Goal: Check status: Check status

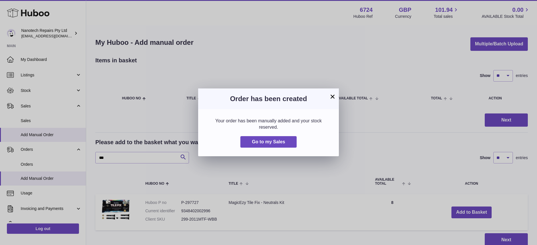
click at [34, 120] on div "× Order has been created Your order has been manually added and your stock rese…" at bounding box center [268, 122] width 537 height 245
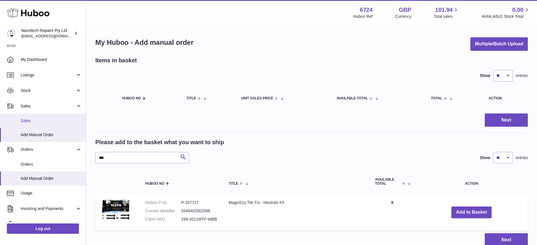
click at [34, 120] on span "Sales" at bounding box center [51, 120] width 61 height 5
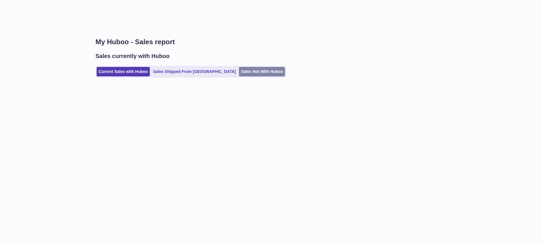
click at [239, 73] on link "Sales Not With Huboo" at bounding box center [262, 71] width 46 height 9
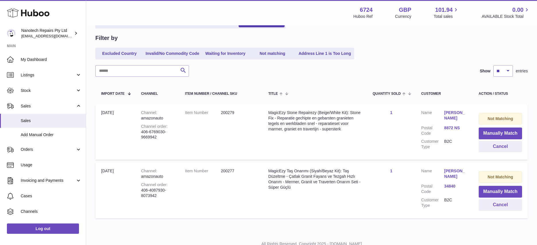
scroll to position [49, 0]
click at [489, 131] on button "Manually Match" at bounding box center [500, 133] width 43 height 12
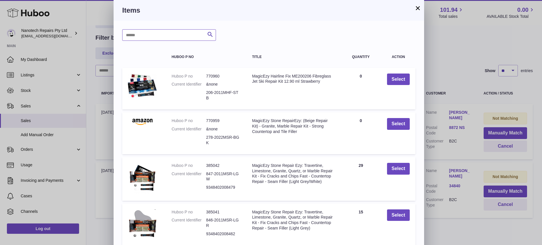
click at [148, 36] on input "text" at bounding box center [169, 34] width 94 height 11
type input "***"
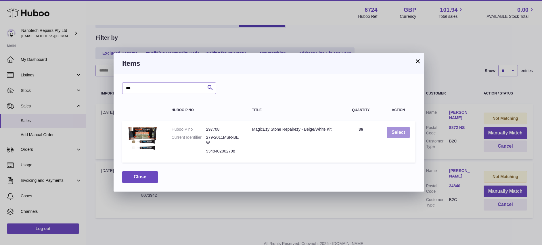
click at [395, 134] on button "Select" at bounding box center [398, 133] width 23 height 12
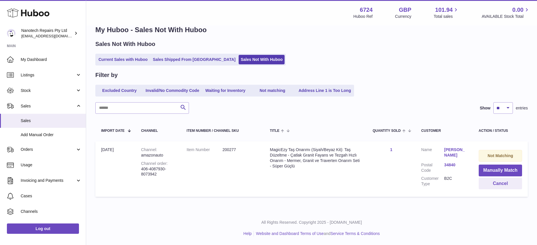
scroll to position [10, 0]
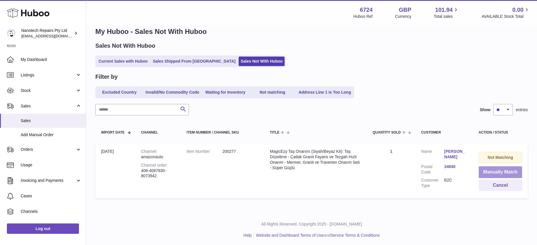
click at [512, 169] on button "Manually Match" at bounding box center [500, 172] width 43 height 12
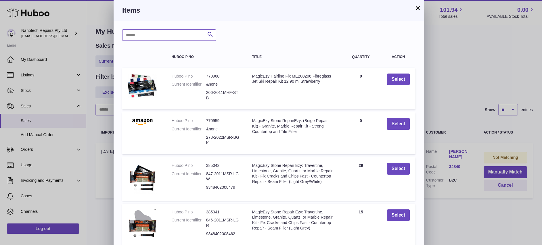
click at [157, 32] on input "text" at bounding box center [169, 34] width 94 height 11
type input "***"
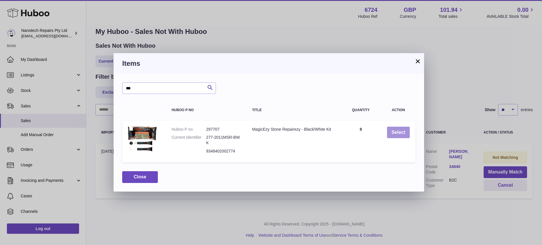
click at [396, 133] on button "Select" at bounding box center [398, 133] width 23 height 12
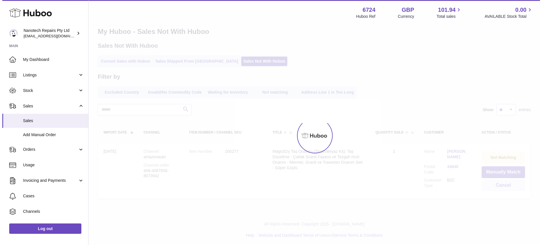
scroll to position [0, 0]
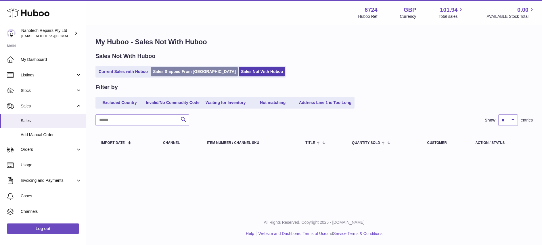
click at [180, 70] on link "Sales Shipped From [GEOGRAPHIC_DATA]" at bounding box center [194, 71] width 87 height 9
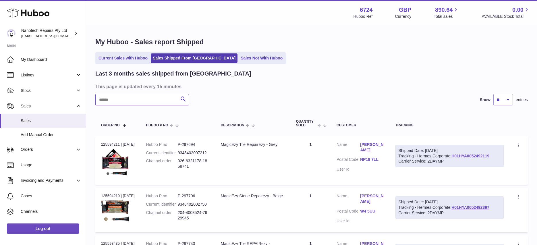
click at [107, 101] on input "text" at bounding box center [142, 99] width 94 height 11
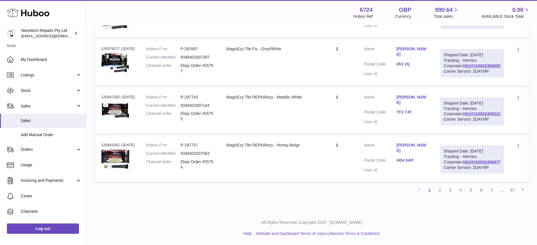
scroll to position [595, 0]
click at [442, 189] on link "2" at bounding box center [440, 190] width 10 height 10
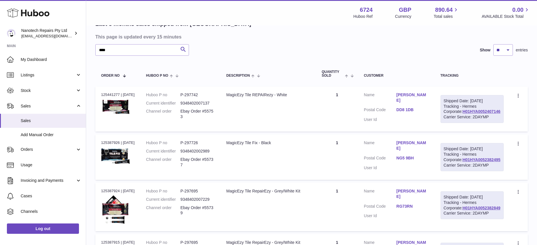
scroll to position [51, 0]
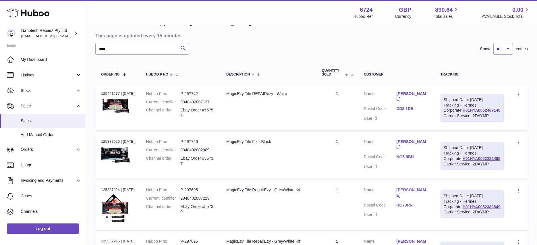
drag, startPoint x: 498, startPoint y: 119, endPoint x: 450, endPoint y: 122, distance: 47.5
click at [450, 122] on div "Shipped Date: [DATE] Tracking - Hermes Corporate: H01HYA0052407146 Carrier Serv…" at bounding box center [472, 108] width 63 height 28
copy link "H01HYA0052407146"
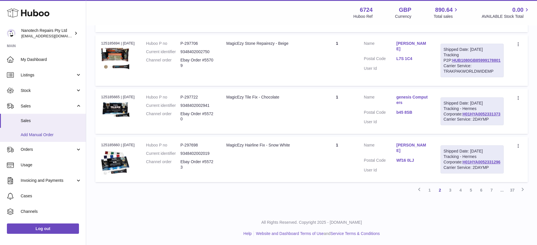
scroll to position [541, 0]
click at [430, 190] on link "1" at bounding box center [430, 190] width 10 height 10
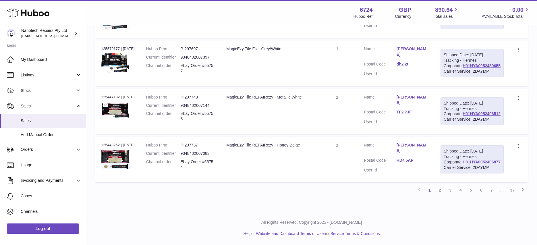
scroll to position [595, 0]
click at [501, 163] on div "Shipped Date: [DATE] Tracking - Hermes Corporate: H01HYA0052406877 Carrier Serv…" at bounding box center [472, 159] width 63 height 28
drag, startPoint x: 503, startPoint y: 155, endPoint x: 463, endPoint y: 157, distance: 40.2
click at [463, 157] on div "Shipped Date: [DATE] Tracking - Hermes Corporate: H01HYA0052406877 Carrier Serv…" at bounding box center [472, 159] width 63 height 28
copy link "H01HYA0052406877"
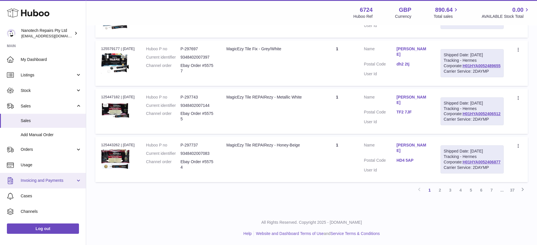
scroll to position [557, 0]
drag, startPoint x: 504, startPoint y: 130, endPoint x: 463, endPoint y: 131, distance: 41.4
click at [463, 131] on td "Shipped Date: [DATE] Tracking - Hermes Corporate: H01HYA0052406512 Carrier Serv…" at bounding box center [472, 111] width 75 height 45
copy link "H01HYA0052406512"
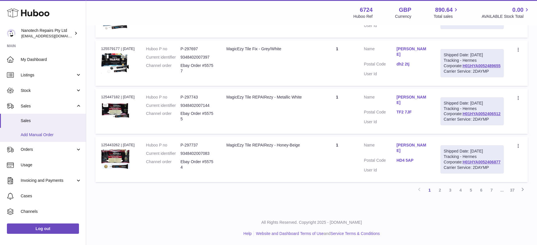
scroll to position [512, 0]
drag, startPoint x: 505, startPoint y: 111, endPoint x: 461, endPoint y: 111, distance: 43.7
click at [461, 86] on td "Shipped Date: [DATE] Tracking - Hermes Corporate: H01HYA0052489655 Carrier Serv…" at bounding box center [472, 63] width 75 height 45
copy link "H01HYA0052489655"
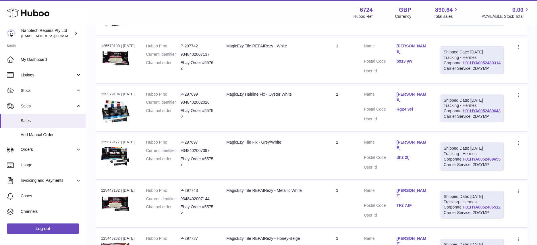
scroll to position [357, 0]
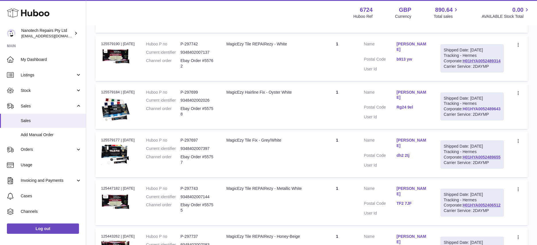
drag, startPoint x: 504, startPoint y: 201, endPoint x: 464, endPoint y: 203, distance: 40.0
click at [464, 121] on div "Shipped Date: [DATE] Tracking - Hermes Corporate: H01HYA0052489643 Carrier Serv…" at bounding box center [472, 107] width 63 height 28
copy link "H01HYA0052489643"
drag, startPoint x: 504, startPoint y: 136, endPoint x: 462, endPoint y: 138, distance: 41.7
click at [462, 72] on div "Shipped Date: [DATE] Tracking - Hermes Corporate: H01HYA0052489314 Carrier Serv…" at bounding box center [472, 58] width 63 height 28
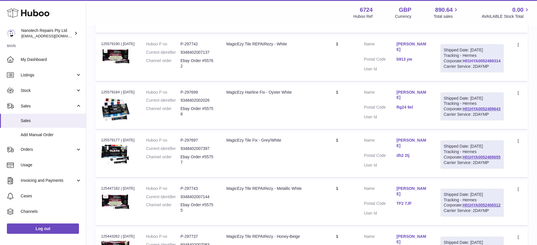
copy link "H01HYA0052489314"
drag, startPoint x: 503, startPoint y: 72, endPoint x: 464, endPoint y: 72, distance: 39.6
click at [464, 24] on div "Shipped Date: [DATE] Tracking - Hermes Corporate: H01HYA0052489629 Carrier Serv…" at bounding box center [472, 10] width 63 height 28
copy link "H01HYA0052489629"
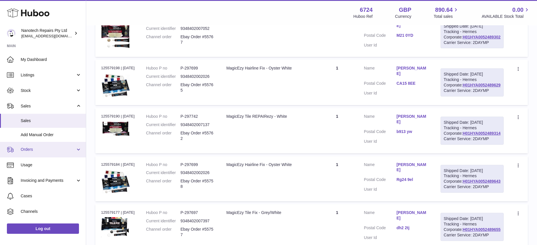
scroll to position [284, 0]
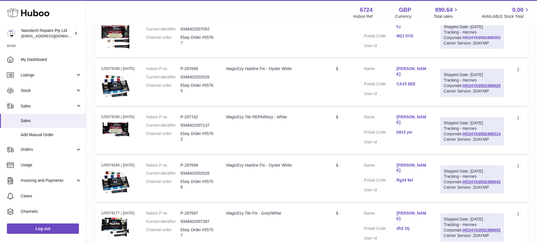
drag, startPoint x: 504, startPoint y: 80, endPoint x: 463, endPoint y: 81, distance: 40.8
click at [463, 58] on td "Shipped Date: [DATE] Tracking - Hermes Corporate: H01HYA0052489302 Carrier Serv…" at bounding box center [472, 34] width 75 height 45
copy link "H01HYA0052489302"
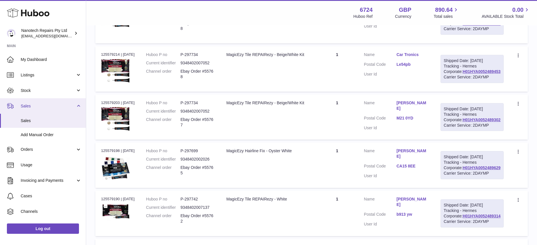
scroll to position [195, 0]
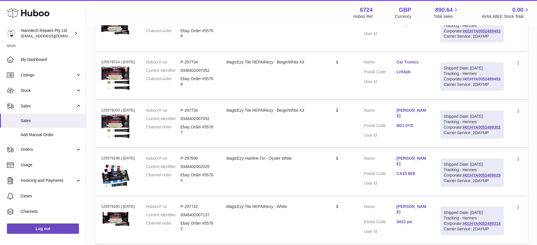
drag, startPoint x: 504, startPoint y: 107, endPoint x: 463, endPoint y: 106, distance: 40.8
click at [463, 90] on div "Shipped Date: [DATE] Tracking - Hermes Corporate: H01HYA0052489453 Carrier Serv…" at bounding box center [472, 76] width 63 height 28
copy link "H01HYA0052489453"
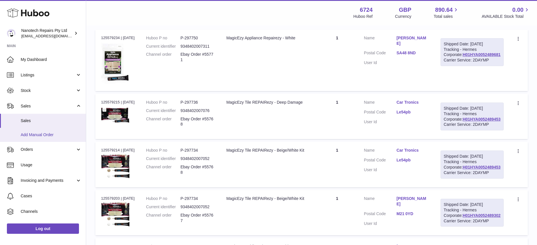
scroll to position [3, 0]
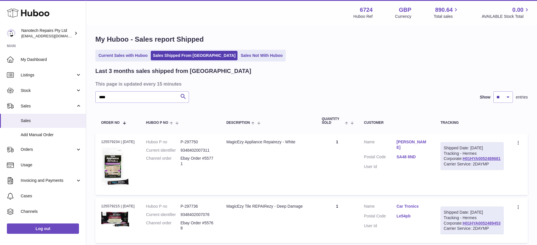
drag, startPoint x: 502, startPoint y: 168, endPoint x: 462, endPoint y: 170, distance: 39.4
click at [462, 170] on td "Shipped Date: [DATE] Tracking - Hermes Corporate: H01HYA0052489681 Carrier Serv…" at bounding box center [472, 164] width 75 height 61
copy link "H01HYA0052489681"
drag, startPoint x: 118, startPoint y: 98, endPoint x: 93, endPoint y: 94, distance: 25.4
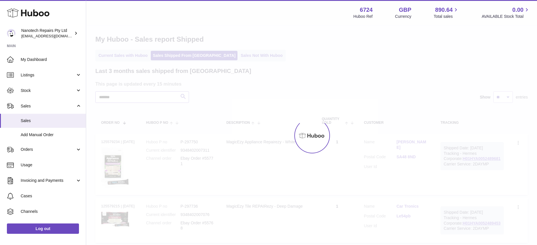
type input "*******"
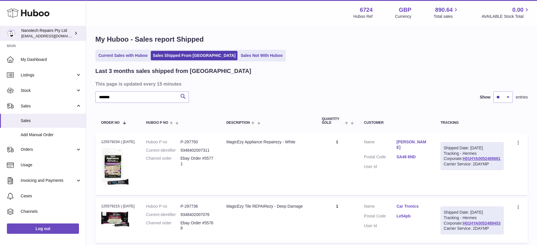
click at [47, 34] on span "[EMAIL_ADDRESS][DOMAIN_NAME]" at bounding box center [52, 36] width 63 height 5
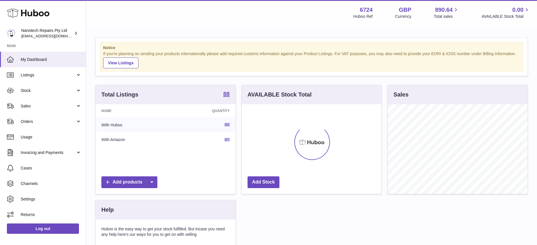
scroll to position [90, 140]
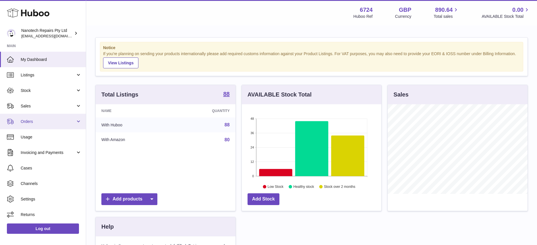
click at [55, 124] on span "Orders" at bounding box center [48, 121] width 55 height 5
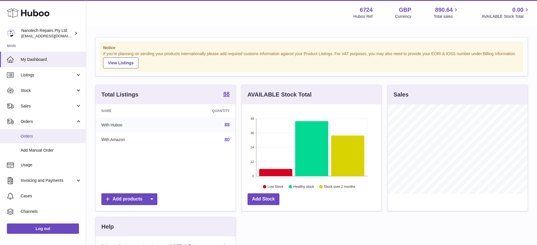
click at [49, 138] on span "Orders" at bounding box center [51, 136] width 61 height 5
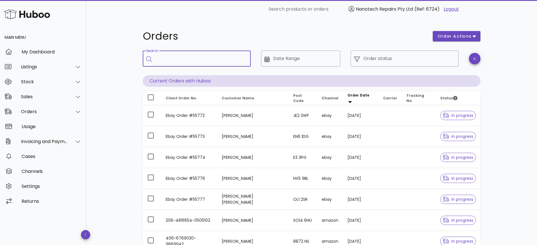
click at [205, 60] on input "Search" at bounding box center [200, 58] width 91 height 9
type input "*******"
click at [381, 55] on div "Order status" at bounding box center [409, 59] width 92 height 16
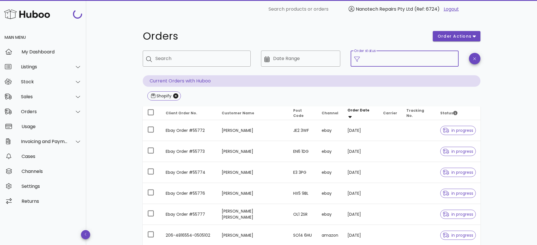
click at [383, 60] on input "Order status" at bounding box center [409, 58] width 92 height 9
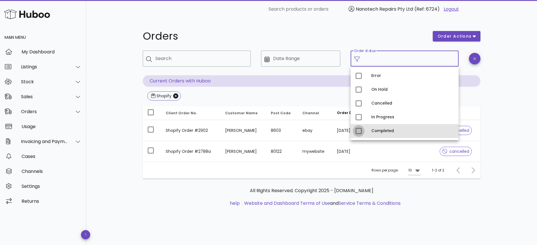
click at [361, 132] on div at bounding box center [359, 131] width 10 height 10
type input "**********"
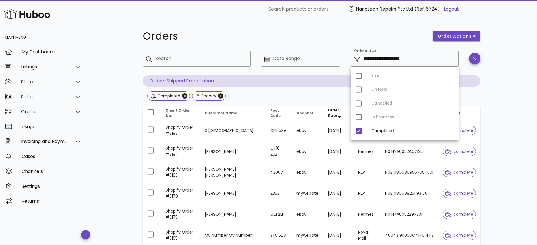
click at [115, 115] on div "**********" at bounding box center [311, 205] width 451 height 375
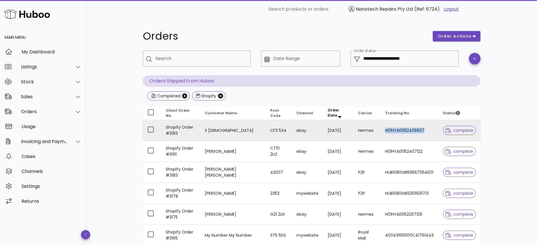
copy td "H01HYA0052406637"
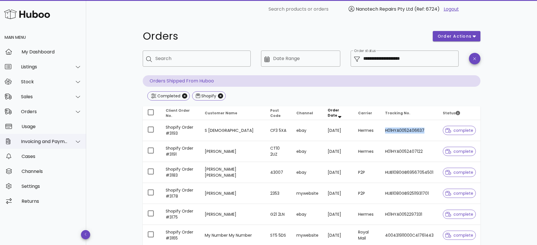
drag, startPoint x: 424, startPoint y: 130, endPoint x: 11, endPoint y: 148, distance: 413.2
click at [71, 149] on div "**********" at bounding box center [268, 196] width 537 height 393
click at [47, 81] on div "Stock" at bounding box center [44, 81] width 47 height 5
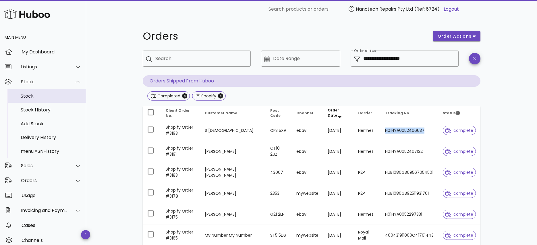
click at [46, 97] on div "Stock" at bounding box center [51, 95] width 61 height 5
